Goal: Communication & Community: Answer question/provide support

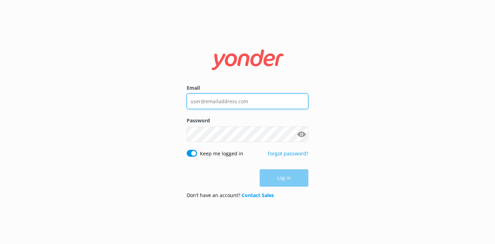
type input "[PERSON_NAME][EMAIL_ADDRESS][DOMAIN_NAME]"
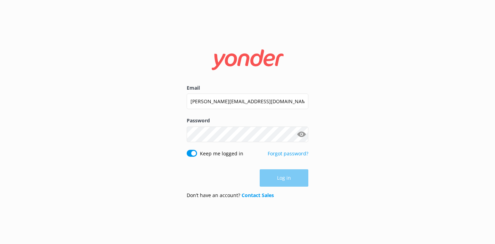
click at [281, 181] on div "Log in" at bounding box center [248, 177] width 122 height 17
click at [266, 180] on button "Log in" at bounding box center [284, 178] width 49 height 17
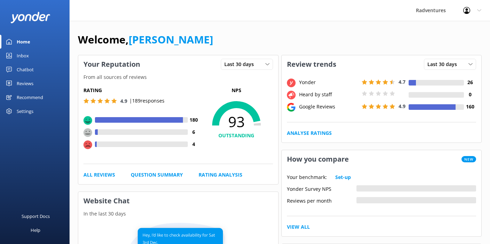
click at [24, 55] on div "Inbox" at bounding box center [23, 56] width 12 height 14
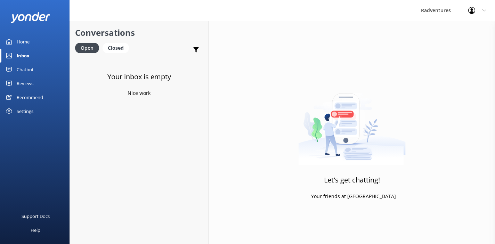
click at [30, 83] on div "Reviews" at bounding box center [25, 83] width 17 height 14
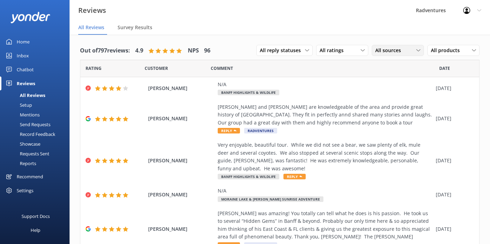
click at [388, 54] on span "All sources" at bounding box center [390, 51] width 30 height 8
click at [388, 77] on div "Yonder survey" at bounding box center [400, 78] width 39 height 7
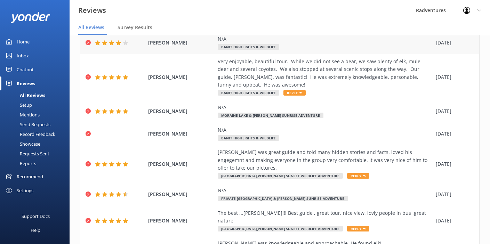
scroll to position [49, 0]
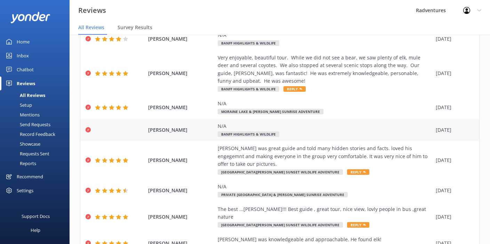
click at [311, 128] on div "N/A" at bounding box center [324, 126] width 214 height 8
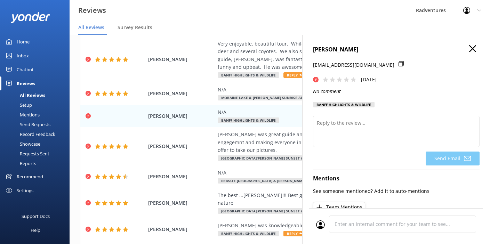
scroll to position [5, 0]
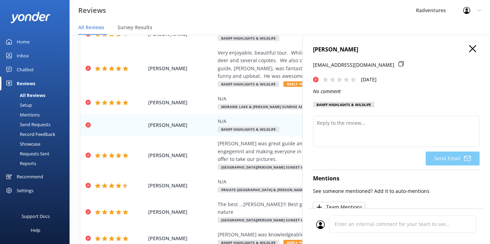
click at [326, 80] on use at bounding box center [324, 79] width 5 height 5
click at [332, 80] on use at bounding box center [331, 79] width 5 height 5
click at [469, 50] on icon "button" at bounding box center [472, 48] width 7 height 7
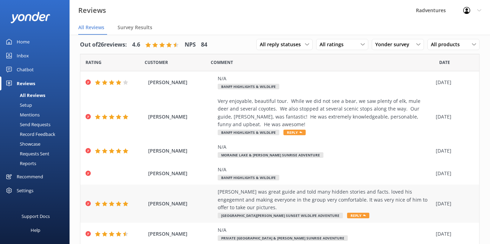
scroll to position [0, 0]
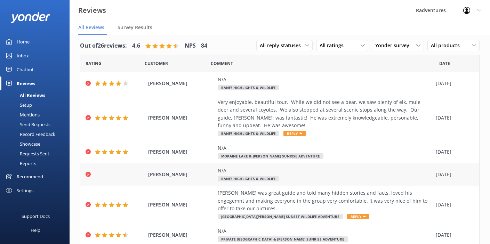
click at [107, 172] on div at bounding box center [114, 174] width 59 height 5
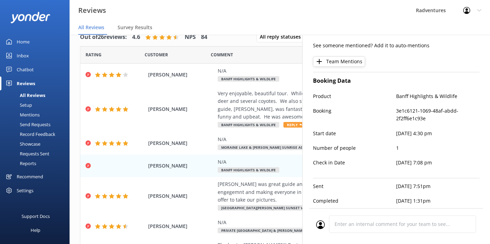
scroll to position [14, 0]
click at [478, 10] on use at bounding box center [479, 10] width 4 height 2
click at [393, 97] on div "Product Banff Highlights & Wildlife" at bounding box center [396, 99] width 166 height 15
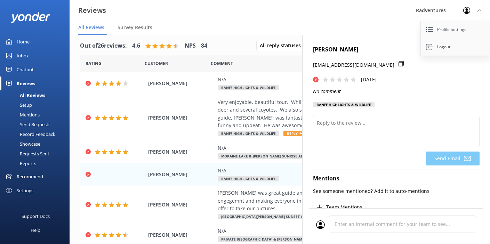
scroll to position [0, 0]
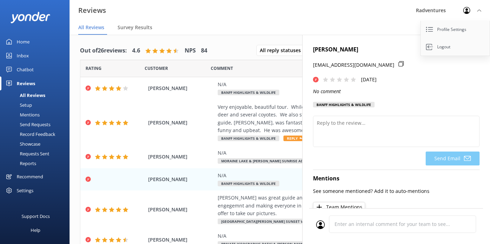
click at [420, 106] on div "[PERSON_NAME] [EMAIL_ADDRESS][DOMAIN_NAME] [DATE] No comment Banff Highlights &…" at bounding box center [396, 78] width 166 height 66
click at [479, 11] on icon at bounding box center [479, 10] width 4 height 4
click at [469, 47] on icon "button" at bounding box center [472, 48] width 7 height 7
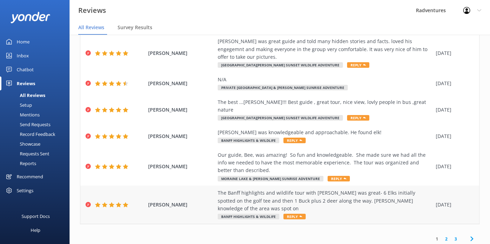
scroll to position [14, 0]
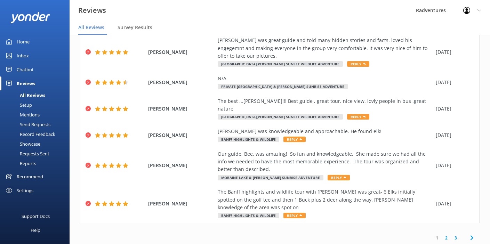
click at [441, 235] on link "2" at bounding box center [445, 238] width 9 height 7
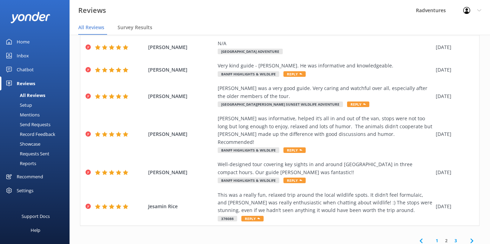
scroll to position [159, 0]
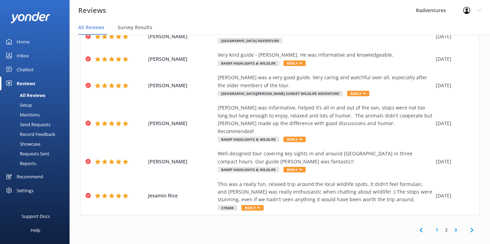
click at [451, 227] on link "3" at bounding box center [455, 230] width 9 height 7
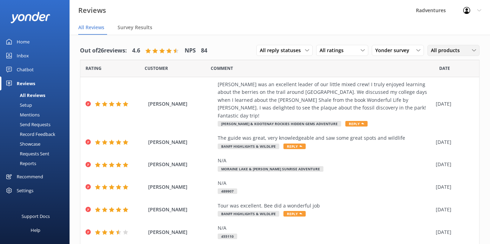
click at [432, 49] on span "All products" at bounding box center [446, 51] width 33 height 8
click at [398, 72] on div "Comment" at bounding box center [325, 68] width 228 height 17
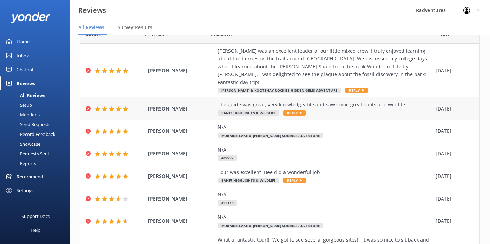
scroll to position [33, 0]
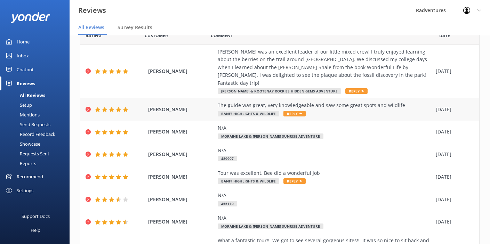
click at [375, 107] on div "The guide was great, very knowledgeable and saw some great spots and wildlife B…" at bounding box center [324, 109] width 214 height 16
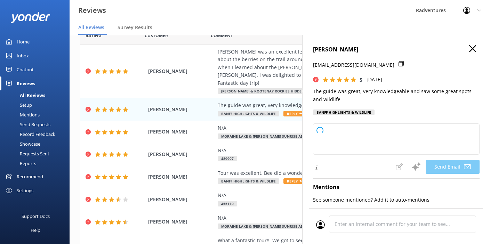
type textarea "Thank you so much for your wonderful review, [PERSON_NAME]! We're delighted to …"
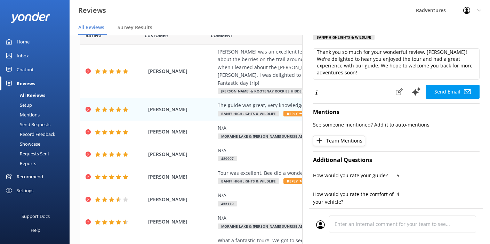
scroll to position [0, 0]
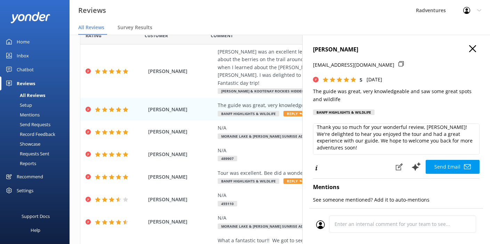
click at [471, 49] on h4 "[PERSON_NAME]" at bounding box center [396, 49] width 166 height 9
click at [469, 49] on use "button" at bounding box center [472, 48] width 7 height 7
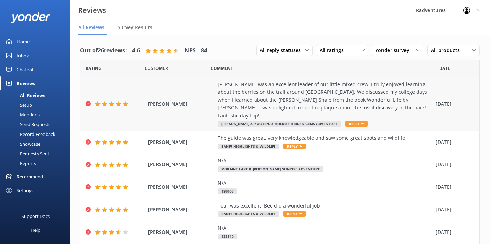
click at [249, 101] on div "[PERSON_NAME] was an excellent leader of our little mixed crew! I truly enjoyed…" at bounding box center [324, 100] width 214 height 39
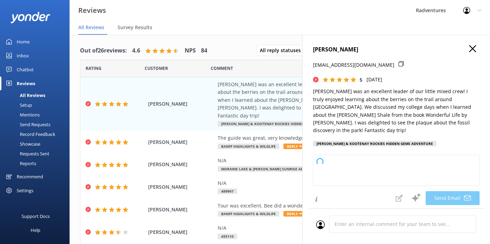
type textarea "Thank you so much for your wonderful review, [PERSON_NAME]! We're delighted to …"
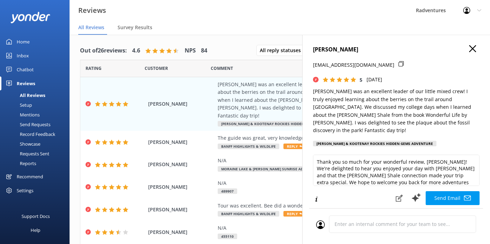
click at [470, 48] on icon "button" at bounding box center [472, 48] width 7 height 7
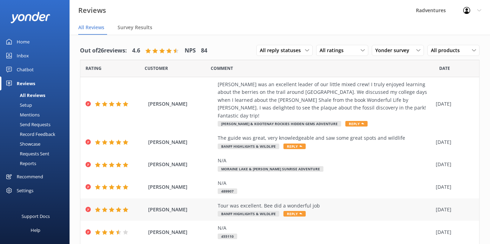
scroll to position [129, 0]
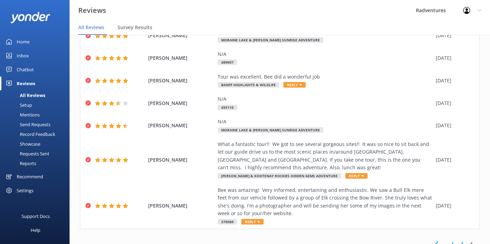
click at [447, 240] on link "1" at bounding box center [451, 243] width 9 height 7
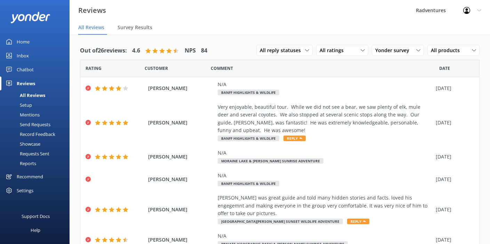
click at [97, 69] on span "Rating" at bounding box center [93, 68] width 16 height 7
click at [347, 51] on div "All ratings" at bounding box center [342, 51] width 49 height 8
click at [379, 70] on div "Comment" at bounding box center [325, 68] width 228 height 17
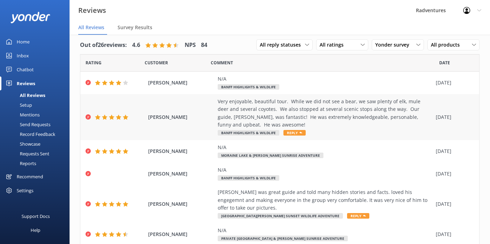
scroll to position [8, 0]
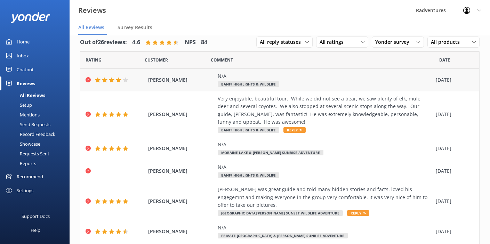
click at [355, 79] on div "N/A" at bounding box center [324, 76] width 214 height 8
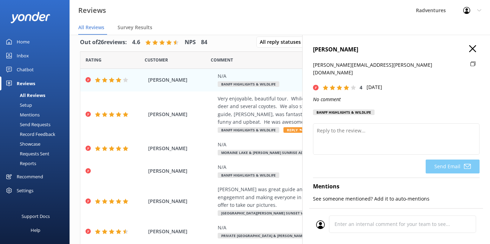
click at [469, 49] on icon "button" at bounding box center [472, 48] width 7 height 7
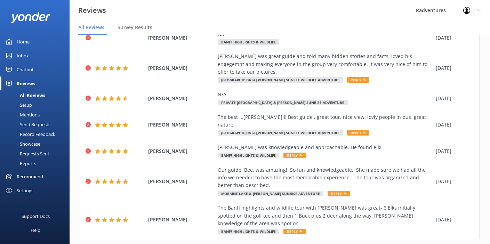
scroll to position [143, 0]
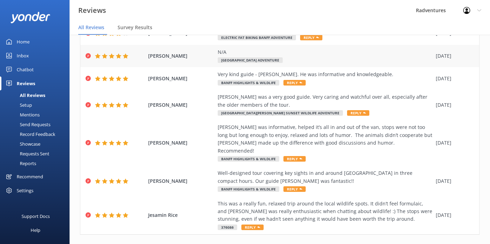
scroll to position [159, 0]
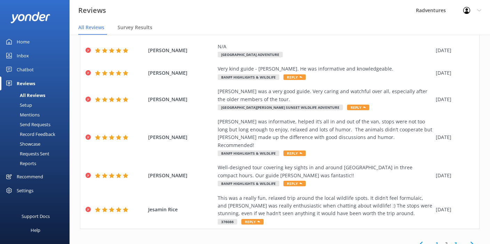
click at [451, 240] on link "3" at bounding box center [455, 243] width 9 height 7
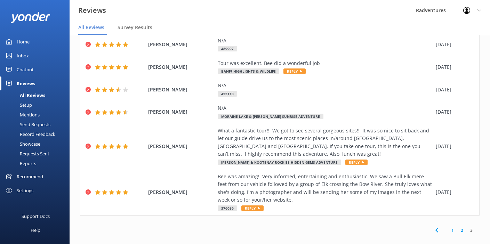
scroll to position [14, 0]
click at [458, 227] on link "2" at bounding box center [461, 230] width 9 height 7
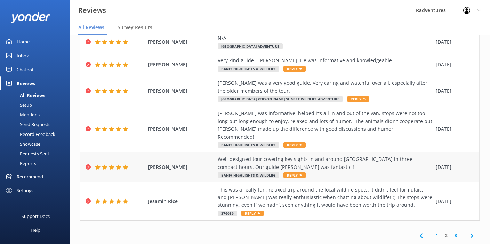
scroll to position [159, 0]
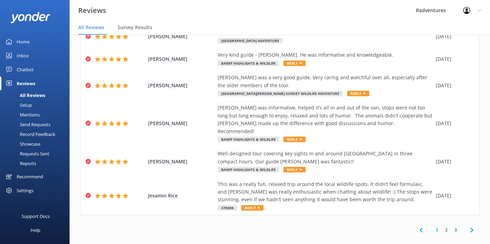
click at [432, 227] on link "1" at bounding box center [436, 230] width 9 height 7
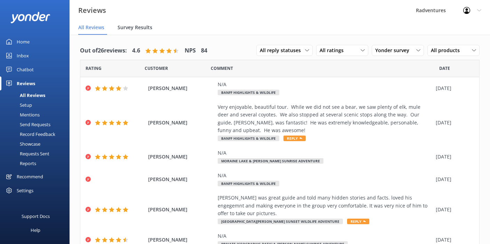
click at [139, 28] on span "Survey Results" at bounding box center [134, 27] width 35 height 7
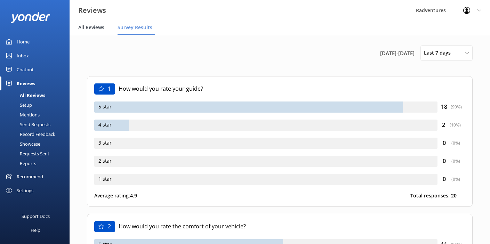
click at [92, 27] on span "All Reviews" at bounding box center [91, 27] width 26 height 7
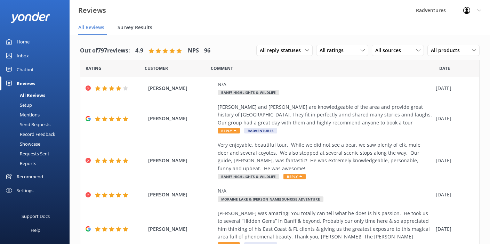
click at [136, 32] on div "Survey Results" at bounding box center [136, 28] width 38 height 14
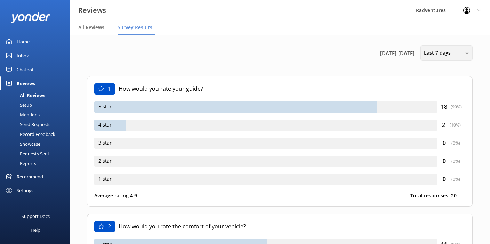
click at [459, 55] on div "Last 7 days" at bounding box center [446, 53] width 49 height 8
click at [443, 86] on div "Last 30 days" at bounding box center [436, 83] width 25 height 7
click at [89, 29] on span "All Reviews" at bounding box center [91, 27] width 26 height 7
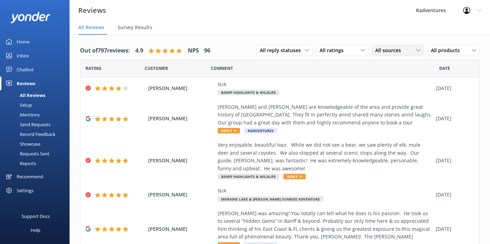
click at [416, 49] on div "All sources" at bounding box center [397, 51] width 49 height 8
click at [400, 78] on div "Yonder survey" at bounding box center [400, 78] width 39 height 7
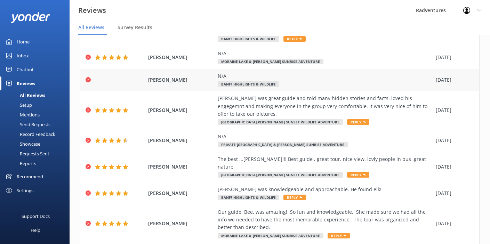
scroll to position [93, 0]
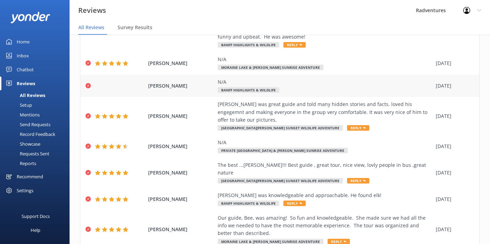
click at [295, 85] on div "N/A" at bounding box center [324, 82] width 214 height 8
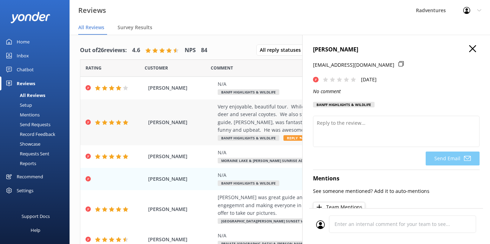
scroll to position [0, 0]
click at [469, 49] on use "button" at bounding box center [472, 48] width 7 height 7
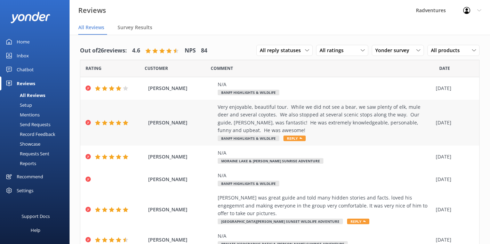
click at [260, 122] on div "Very enjoyable, beautiful tour. While we did not see a bear, we saw plenty of e…" at bounding box center [324, 118] width 214 height 31
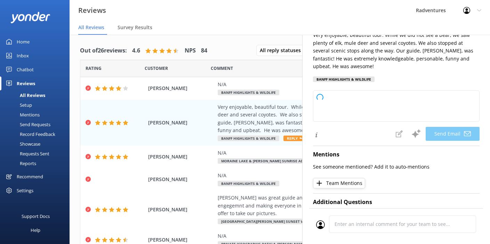
type textarea "Thank you so much for your wonderful review, [PERSON_NAME]! We’re thrilled to h…"
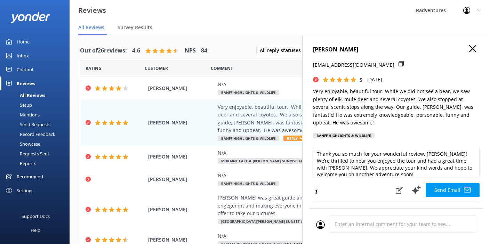
click at [469, 49] on icon "button" at bounding box center [472, 48] width 7 height 7
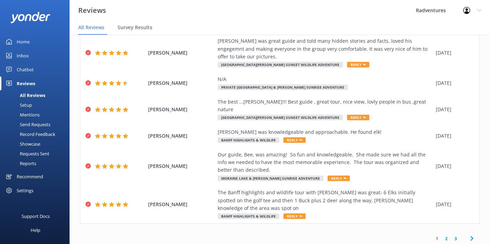
scroll to position [143, 0]
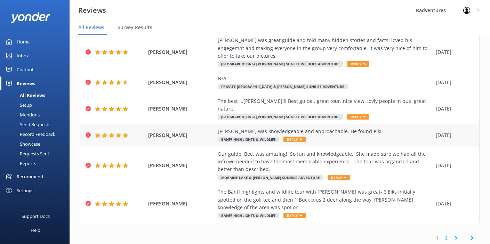
drag, startPoint x: 162, startPoint y: 127, endPoint x: 184, endPoint y: 129, distance: 22.7
click at [184, 131] on span "[PERSON_NAME]" at bounding box center [181, 135] width 66 height 8
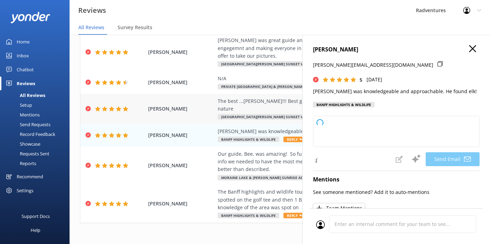
copy span "Schwarze"
type textarea "Thank you so much, [PERSON_NAME]! We're thrilled to hear you had a great experi…"
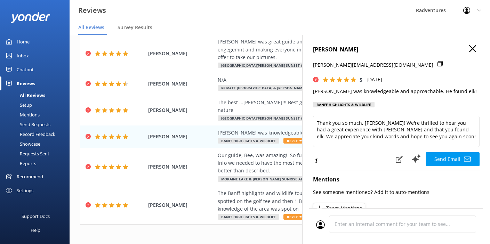
scroll to position [13, 0]
click at [469, 49] on use "button" at bounding box center [472, 48] width 7 height 7
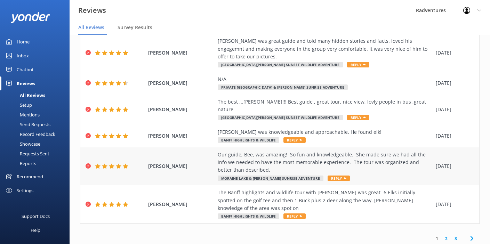
scroll to position [14, 0]
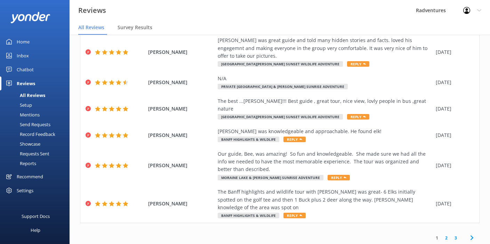
click at [442, 235] on link "2" at bounding box center [445, 238] width 9 height 7
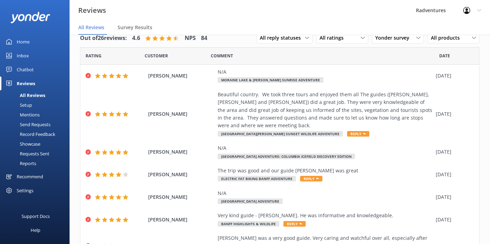
scroll to position [13, 0]
click at [337, 79] on div "N/A Moraine Lake & [PERSON_NAME] Sunrise Adventure" at bounding box center [324, 76] width 214 height 16
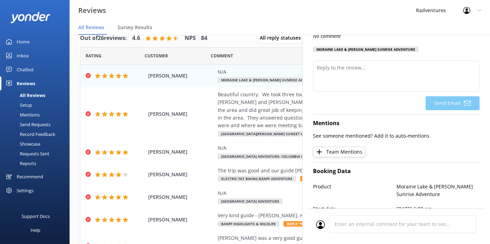
scroll to position [0, 0]
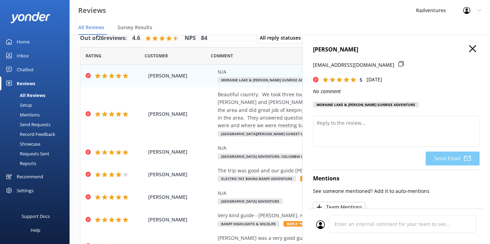
click at [470, 48] on h4 "[PERSON_NAME]" at bounding box center [396, 49] width 166 height 9
click at [469, 49] on use "button" at bounding box center [472, 48] width 7 height 7
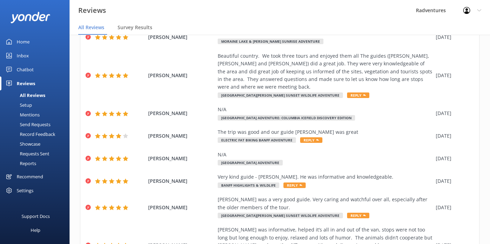
scroll to position [77, 0]
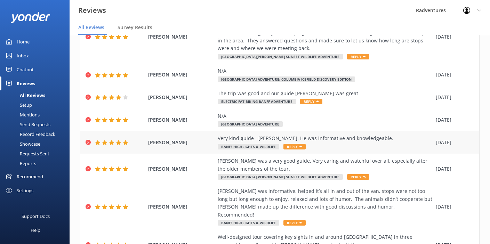
click at [334, 146] on div "Very kind guide - [PERSON_NAME]. He was informative and knowledgeable. Banff Hi…" at bounding box center [324, 142] width 214 height 16
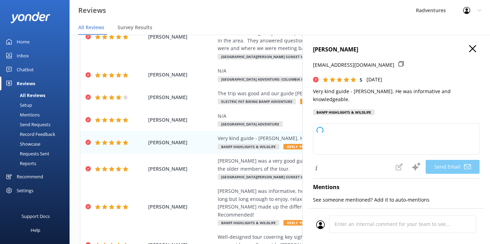
type textarea "Thank you so much for your kind words, [PERSON_NAME]! We're delighted to hear y…"
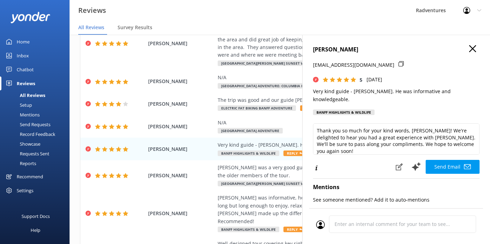
scroll to position [0, 0]
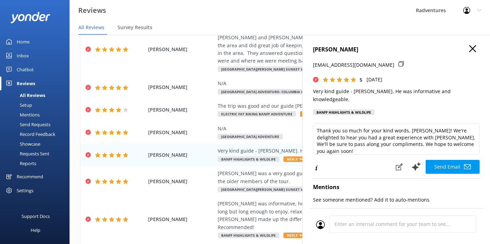
click at [469, 49] on use "button" at bounding box center [472, 48] width 7 height 7
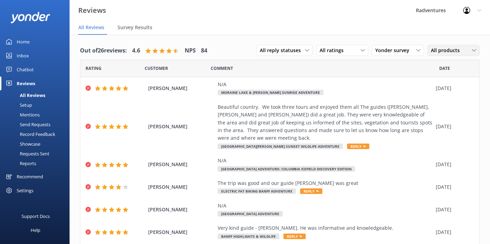
click at [432, 53] on span "All products" at bounding box center [446, 51] width 33 height 8
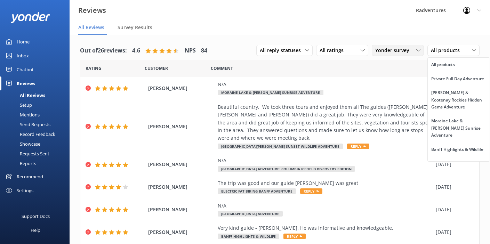
click at [405, 52] on span "Yonder survey" at bounding box center [394, 51] width 38 height 8
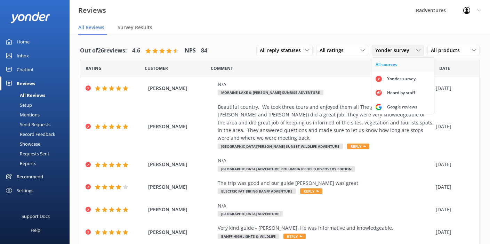
click at [394, 65] on link "All sources" at bounding box center [403, 65] width 62 height 14
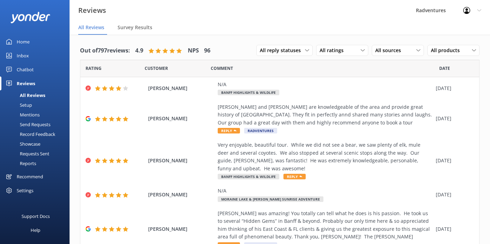
click at [405, 56] on div "All sources All sources Yonder survey Heard by staff Google reviews" at bounding box center [397, 51] width 52 height 12
click at [404, 53] on div "All sources" at bounding box center [397, 51] width 49 height 8
click at [295, 71] on div "Comment" at bounding box center [325, 68] width 228 height 17
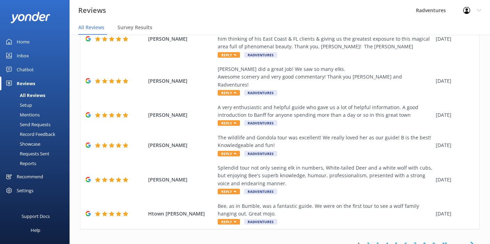
scroll to position [14, 0]
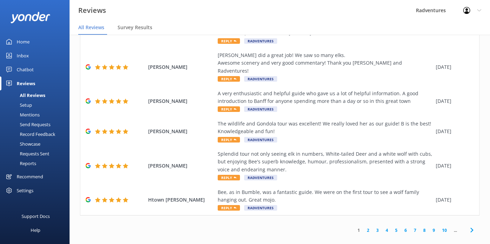
click at [450, 227] on span "..." at bounding box center [455, 230] width 10 height 7
click at [440, 227] on link "10" at bounding box center [444, 230] width 12 height 7
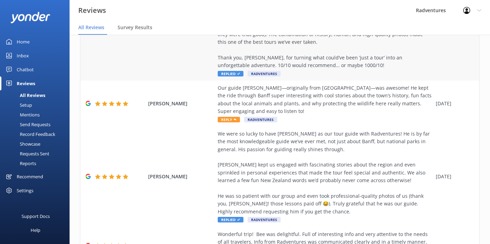
scroll to position [486, 0]
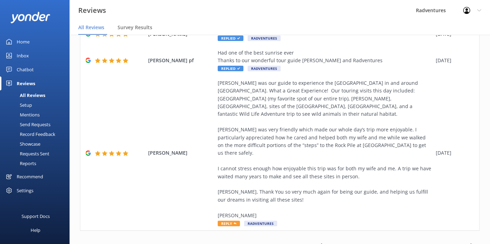
click at [440, 242] on link "15" at bounding box center [444, 245] width 12 height 7
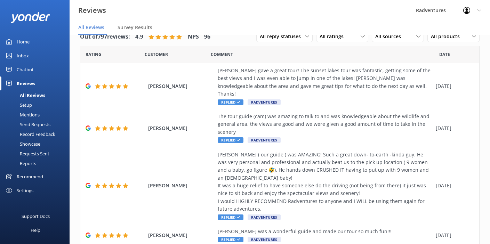
scroll to position [330, 0]
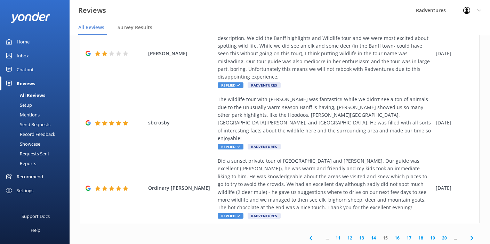
click at [470, 236] on use at bounding box center [471, 238] width 3 height 5
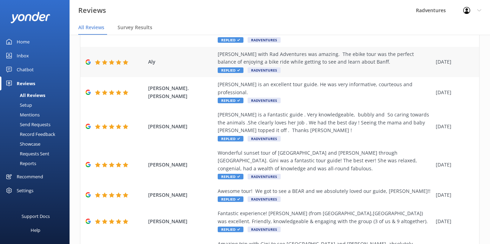
scroll to position [190, 0]
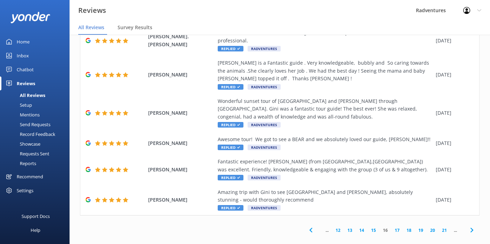
click at [441, 227] on link "21" at bounding box center [444, 230] width 12 height 7
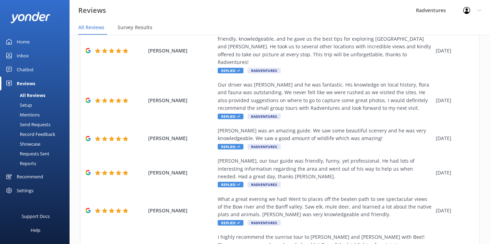
scroll to position [245, 0]
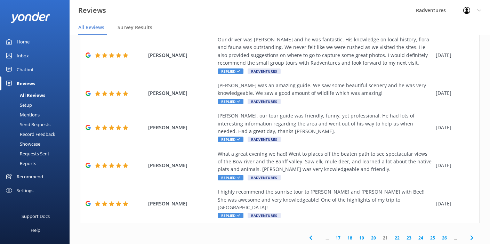
click at [428, 235] on link "25" at bounding box center [432, 238] width 12 height 7
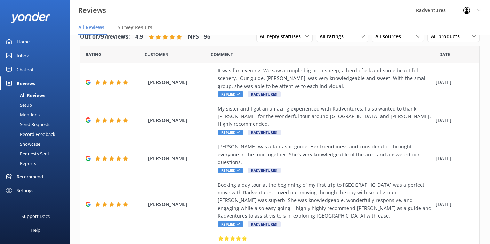
scroll to position [221, 0]
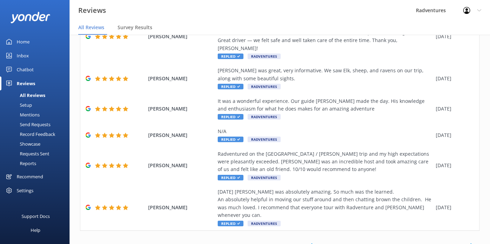
click at [439, 242] on link "30" at bounding box center [444, 245] width 12 height 7
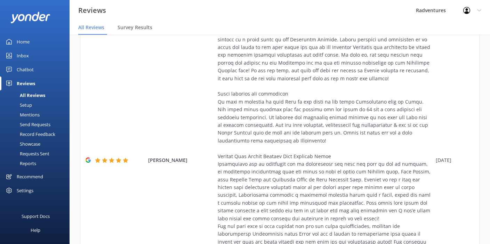
scroll to position [587, 0]
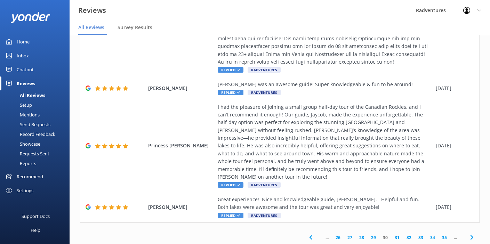
click at [438, 234] on link "35" at bounding box center [444, 237] width 12 height 7
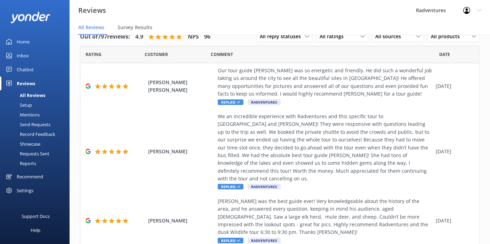
scroll to position [299, 0]
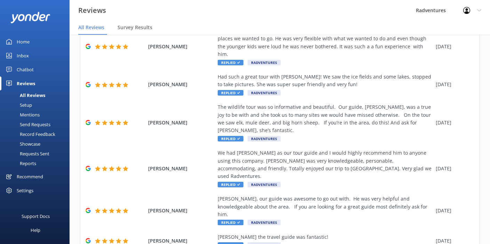
scroll to position [229, 0]
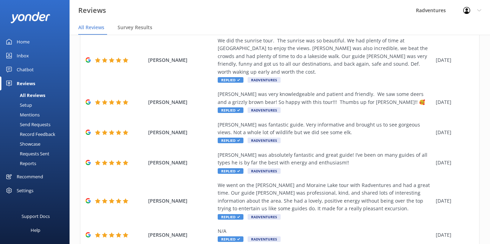
scroll to position [198, 0]
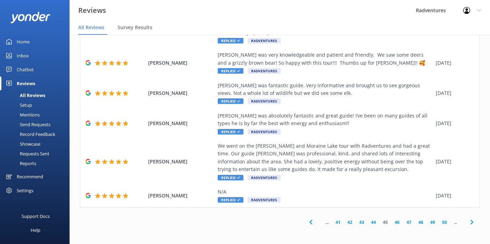
click at [438, 222] on link "50" at bounding box center [444, 222] width 12 height 7
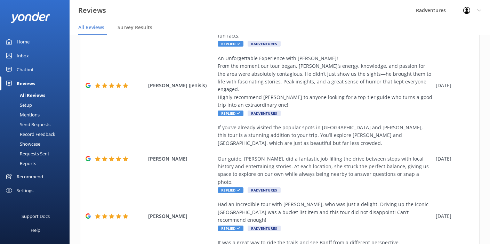
scroll to position [322, 0]
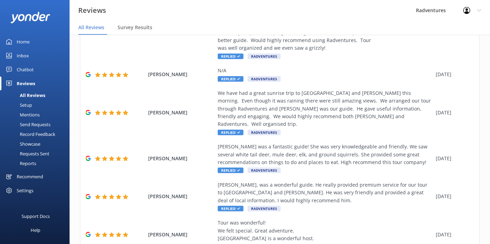
scroll to position [299, 0]
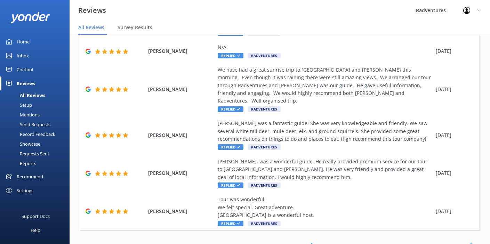
click at [439, 242] on link "60" at bounding box center [444, 245] width 12 height 7
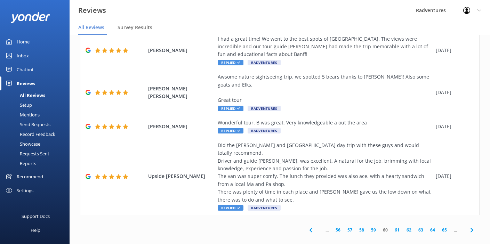
click at [438, 227] on link "65" at bounding box center [444, 230] width 12 height 7
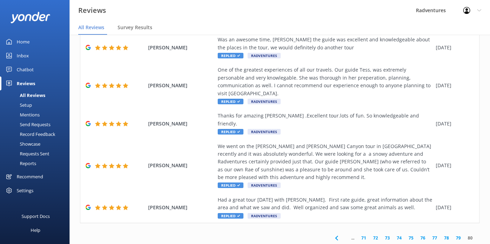
click at [464, 235] on link "80" at bounding box center [470, 238] width 12 height 7
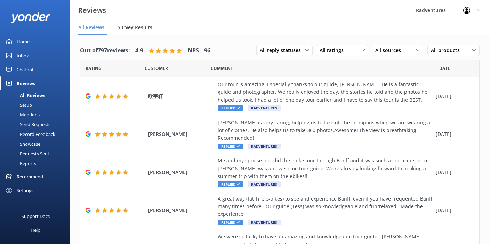
click at [123, 26] on span "Survey Results" at bounding box center [134, 27] width 35 height 7
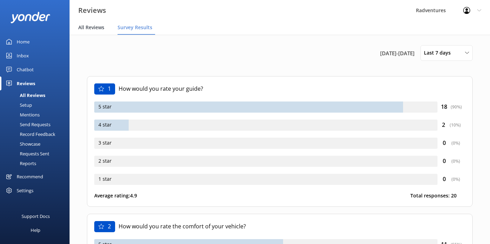
click at [98, 28] on span "All Reviews" at bounding box center [91, 27] width 26 height 7
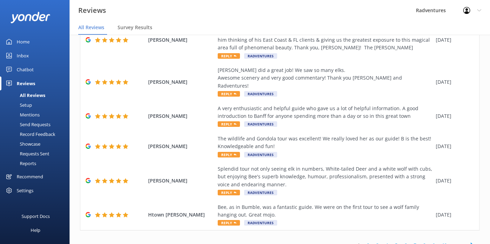
scroll to position [189, 0]
click at [306, 171] on div "Splendid tour not only seeing elk in numbers, White-tailed Deer and a white wol…" at bounding box center [324, 176] width 214 height 23
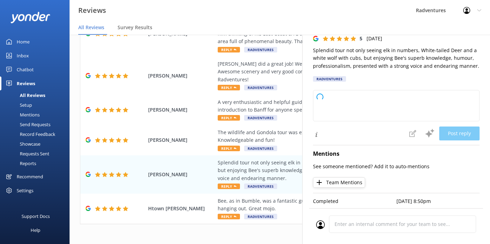
scroll to position [14, 0]
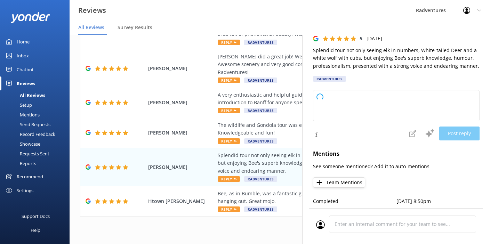
type textarea "Thank you so much for your wonderful review! We're delighted you enjoyed the wi…"
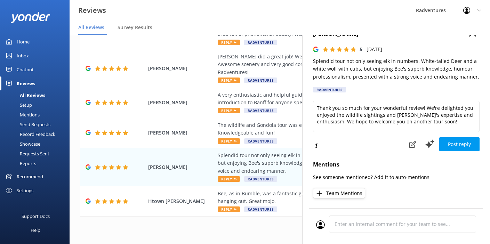
scroll to position [0, 0]
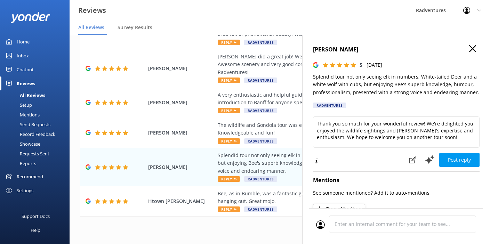
click at [469, 50] on use "button" at bounding box center [472, 48] width 7 height 7
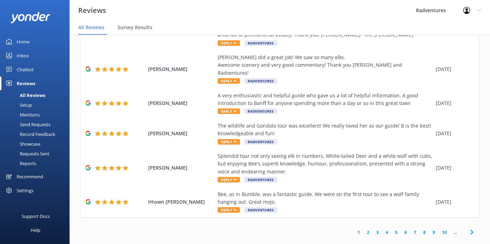
scroll to position [14, 0]
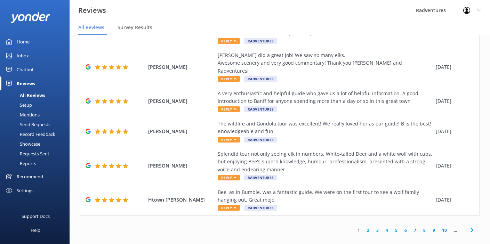
click at [363, 227] on link "2" at bounding box center [367, 230] width 9 height 7
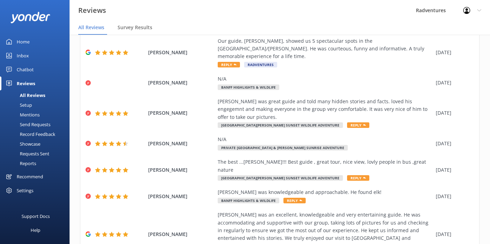
scroll to position [260, 0]
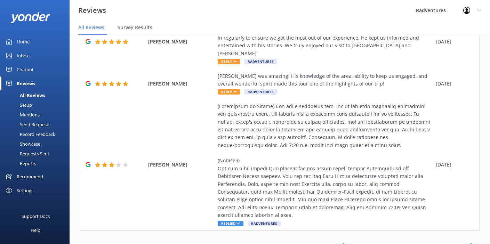
click at [374, 242] on link "3" at bounding box center [376, 245] width 9 height 7
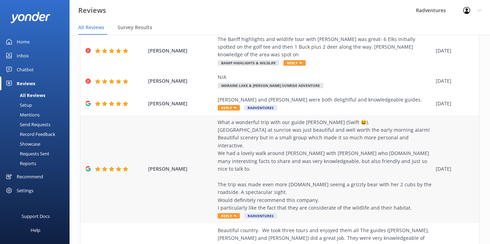
scroll to position [68, 0]
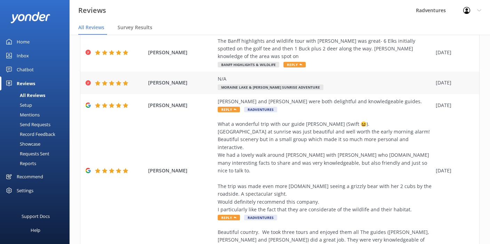
click at [334, 77] on div "N/A Moraine Lake & [PERSON_NAME] Sunrise Adventure" at bounding box center [324, 83] width 214 height 16
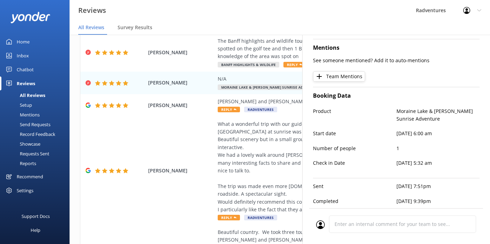
scroll to position [136, 0]
click at [281, 172] on div "What a wonderful trip with our guide [PERSON_NAME] (Swift 😆). [GEOGRAPHIC_DATA]…" at bounding box center [324, 166] width 214 height 93
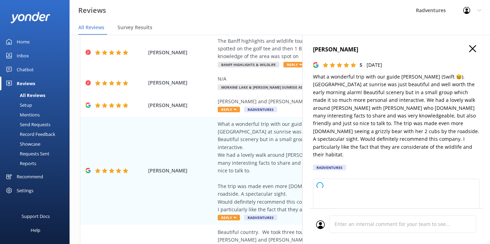
type textarea "Thank you so much for your wonderful review! We’re thrilled to hear you enjoyed…"
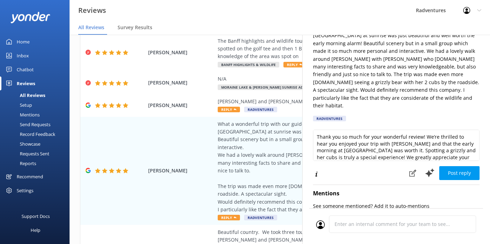
scroll to position [85, 0]
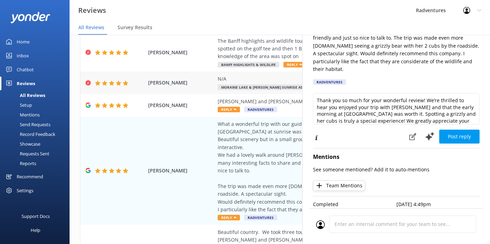
click at [246, 75] on div "N/A Moraine Lake & [PERSON_NAME] Sunrise Adventure" at bounding box center [324, 83] width 214 height 16
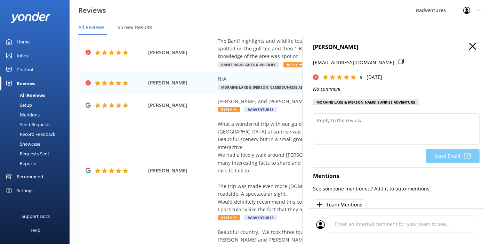
scroll to position [3, 0]
click at [469, 47] on use "button" at bounding box center [472, 45] width 7 height 7
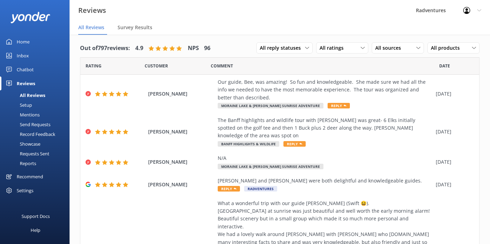
scroll to position [0, 0]
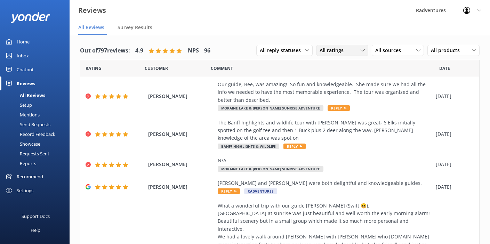
click at [335, 52] on span "All ratings" at bounding box center [333, 51] width 28 height 8
click at [342, 108] on div "Detractors" at bounding box center [342, 107] width 32 height 7
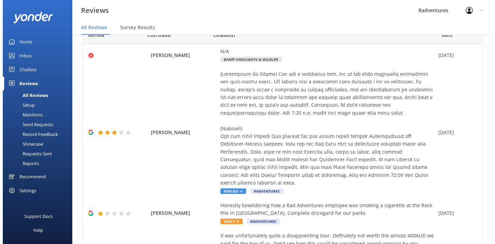
scroll to position [34, 0]
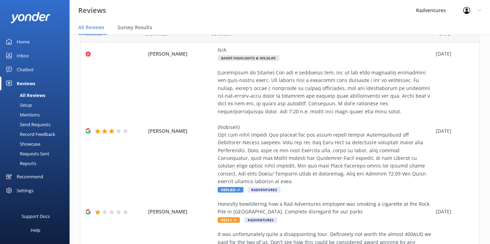
click at [42, 154] on div "Requests Sent" at bounding box center [26, 154] width 45 height 10
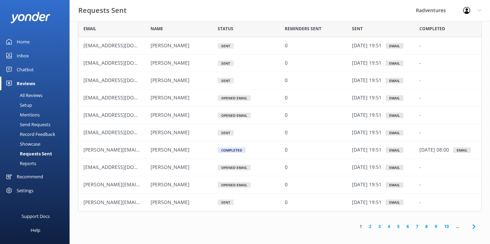
scroll to position [30, 0]
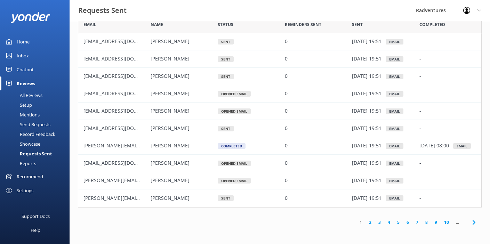
click at [371, 222] on link "2" at bounding box center [369, 222] width 9 height 7
click at [380, 222] on link "3" at bounding box center [379, 222] width 9 height 7
click at [389, 222] on link "4" at bounding box center [388, 222] width 9 height 7
click at [398, 222] on link "5" at bounding box center [397, 222] width 9 height 7
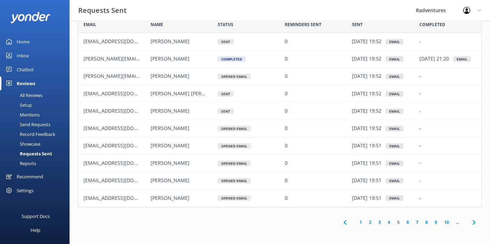
click at [406, 223] on link "6" at bounding box center [407, 222] width 9 height 7
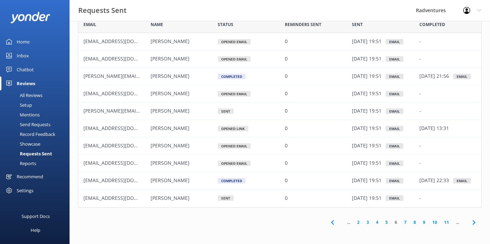
click at [406, 222] on link "7" at bounding box center [404, 222] width 9 height 7
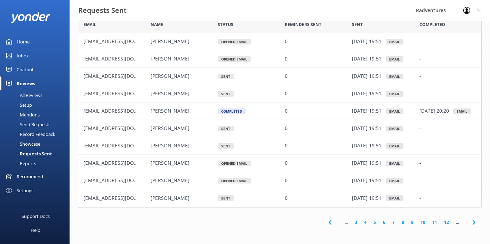
click at [405, 222] on link "8" at bounding box center [402, 222] width 9 height 7
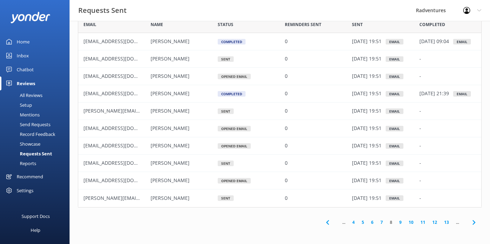
click at [402, 222] on link "9" at bounding box center [399, 222] width 9 height 7
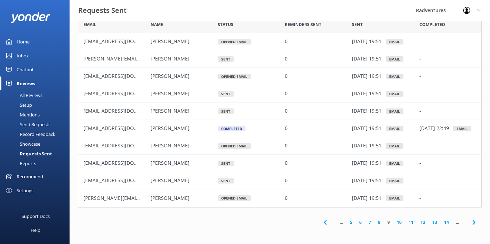
click at [401, 222] on link "10" at bounding box center [399, 222] width 12 height 7
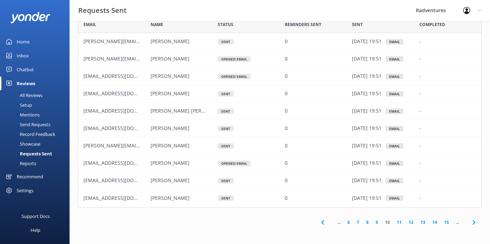
click at [401, 222] on link "11" at bounding box center [399, 222] width 12 height 7
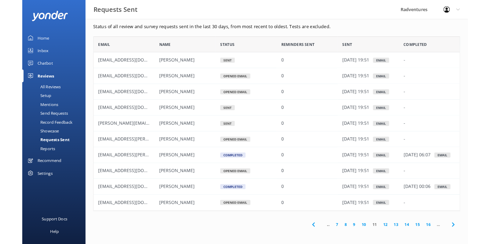
scroll to position [27, 0]
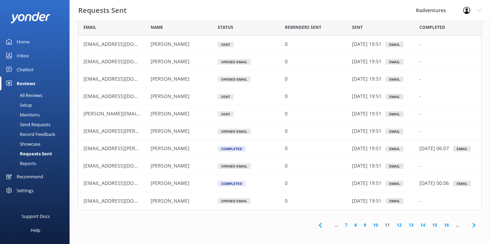
click at [34, 125] on div "Send Requests" at bounding box center [27, 125] width 46 height 10
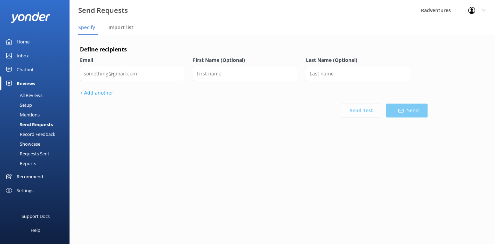
click at [36, 151] on div "Requests Sent" at bounding box center [26, 154] width 45 height 10
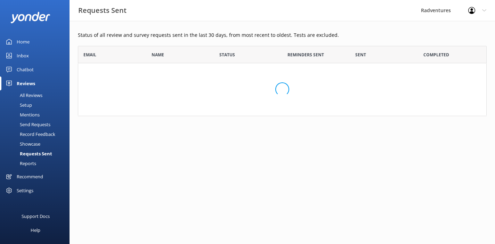
scroll to position [187, 398]
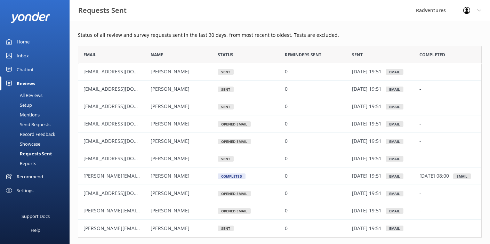
click at [28, 99] on div "All Reviews" at bounding box center [23, 95] width 38 height 10
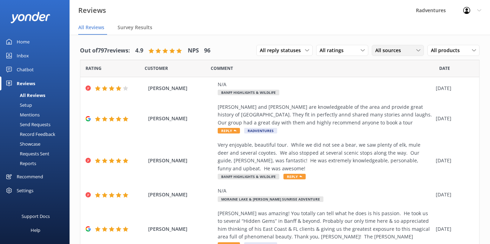
click at [394, 54] on span "All sources" at bounding box center [390, 51] width 30 height 8
click at [328, 71] on div "Comment" at bounding box center [325, 68] width 228 height 17
click at [34, 154] on div "Requests Sent" at bounding box center [26, 154] width 45 height 10
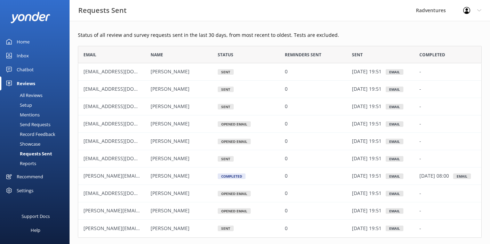
click at [372, 54] on div "Sent" at bounding box center [379, 54] width 67 height 17
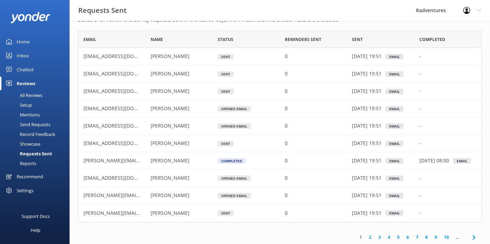
scroll to position [30, 0]
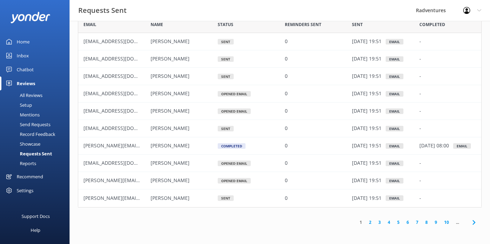
click at [369, 222] on link "2" at bounding box center [369, 222] width 9 height 7
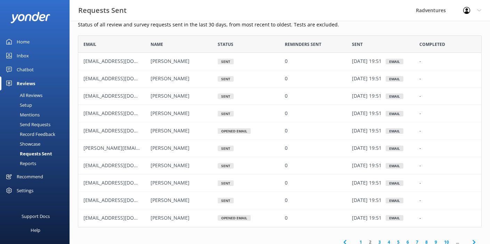
scroll to position [30, 0]
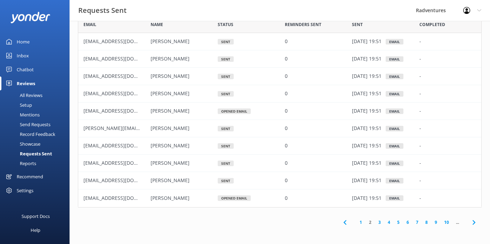
click at [379, 222] on link "3" at bounding box center [379, 222] width 9 height 7
click at [387, 222] on link "4" at bounding box center [388, 222] width 9 height 7
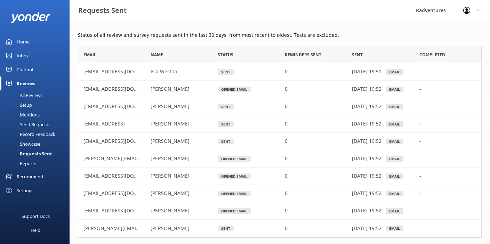
click at [33, 135] on div "Record Feedback" at bounding box center [29, 134] width 51 height 10
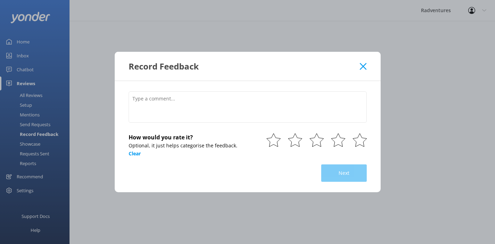
click at [366, 67] on icon at bounding box center [363, 66] width 7 height 7
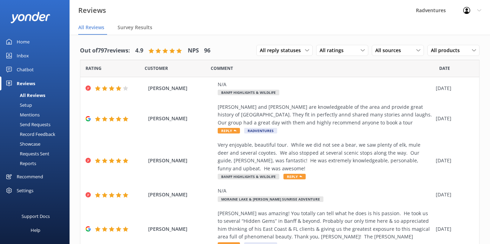
click at [35, 112] on div "Mentions" at bounding box center [21, 115] width 35 height 10
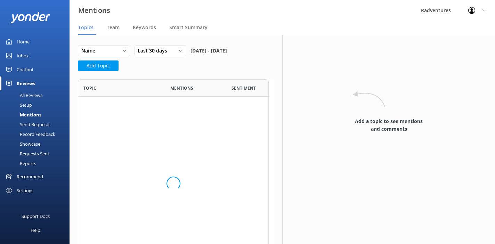
scroll to position [186, 186]
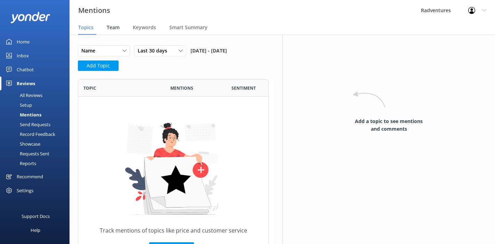
click at [116, 31] on div "Team" at bounding box center [115, 28] width 16 height 14
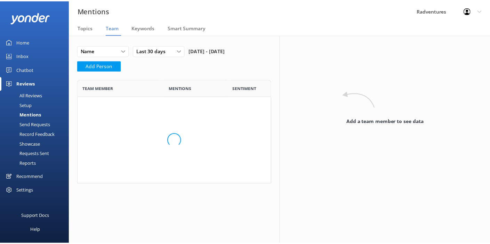
scroll to position [211, 186]
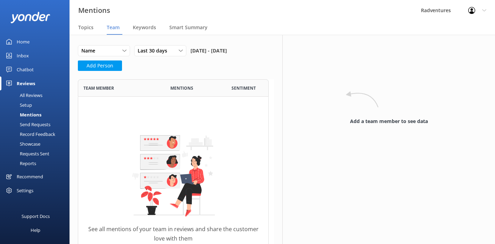
click at [27, 142] on div "Showcase" at bounding box center [22, 144] width 36 height 10
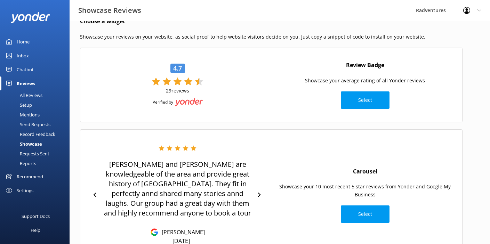
scroll to position [14, 0]
click at [30, 164] on div "Reports" at bounding box center [20, 163] width 32 height 10
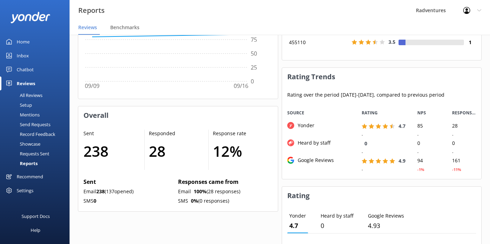
scroll to position [287, 0]
